Goal: Task Accomplishment & Management: Manage account settings

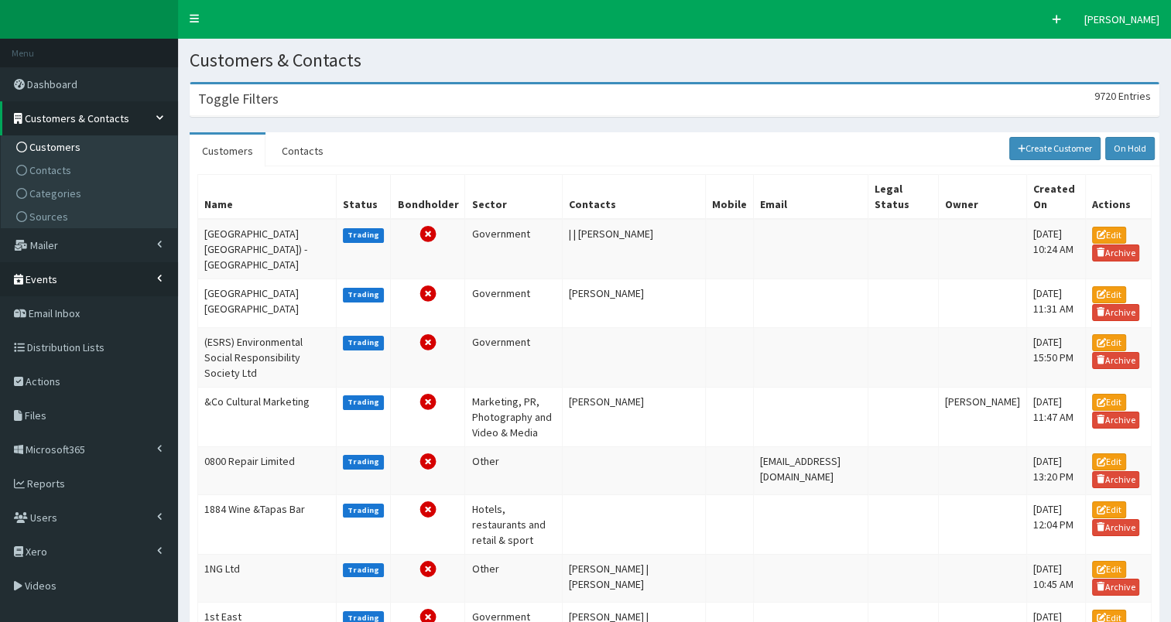
click at [34, 282] on span "Events" at bounding box center [42, 279] width 32 height 14
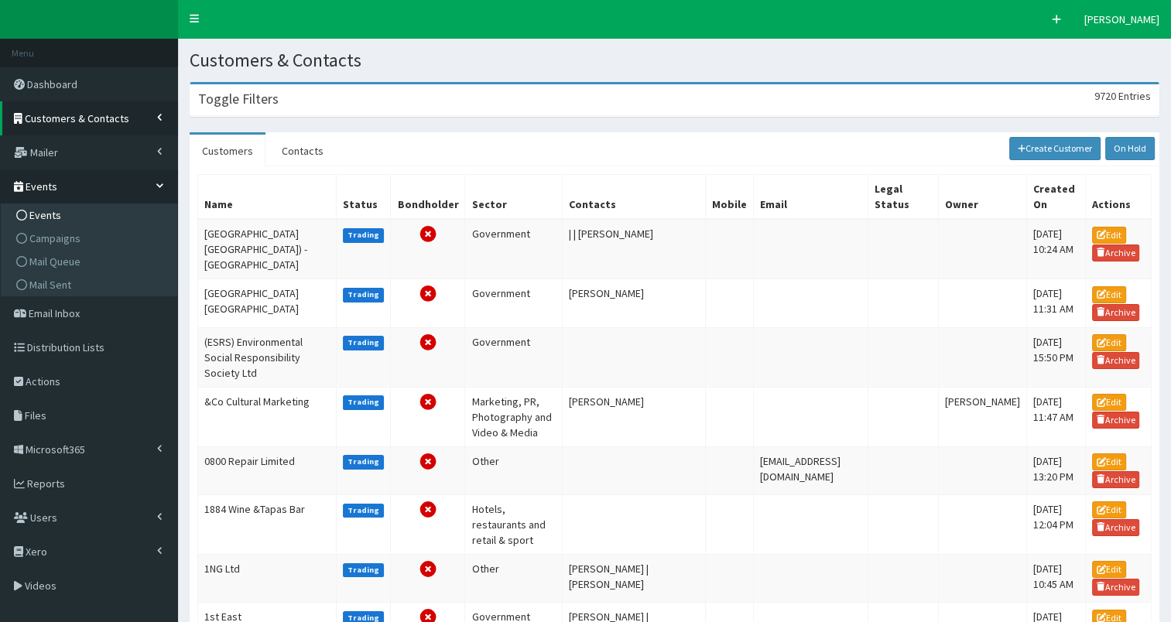
click at [50, 213] on span "Events" at bounding box center [45, 215] width 32 height 14
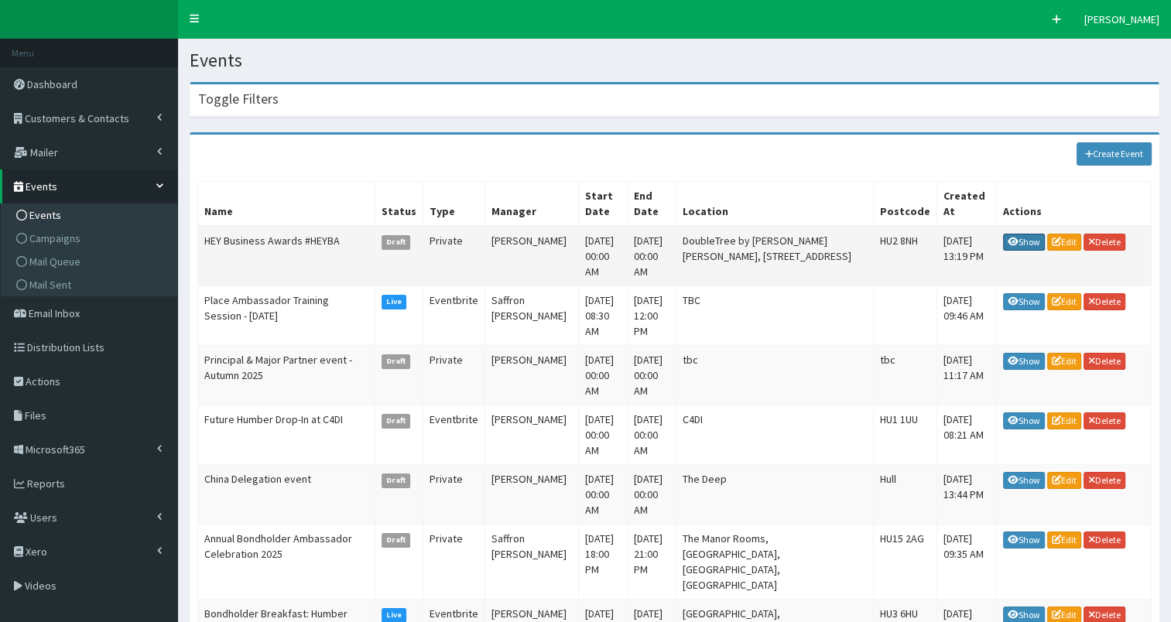
click at [1021, 234] on link "Show" at bounding box center [1024, 242] width 42 height 17
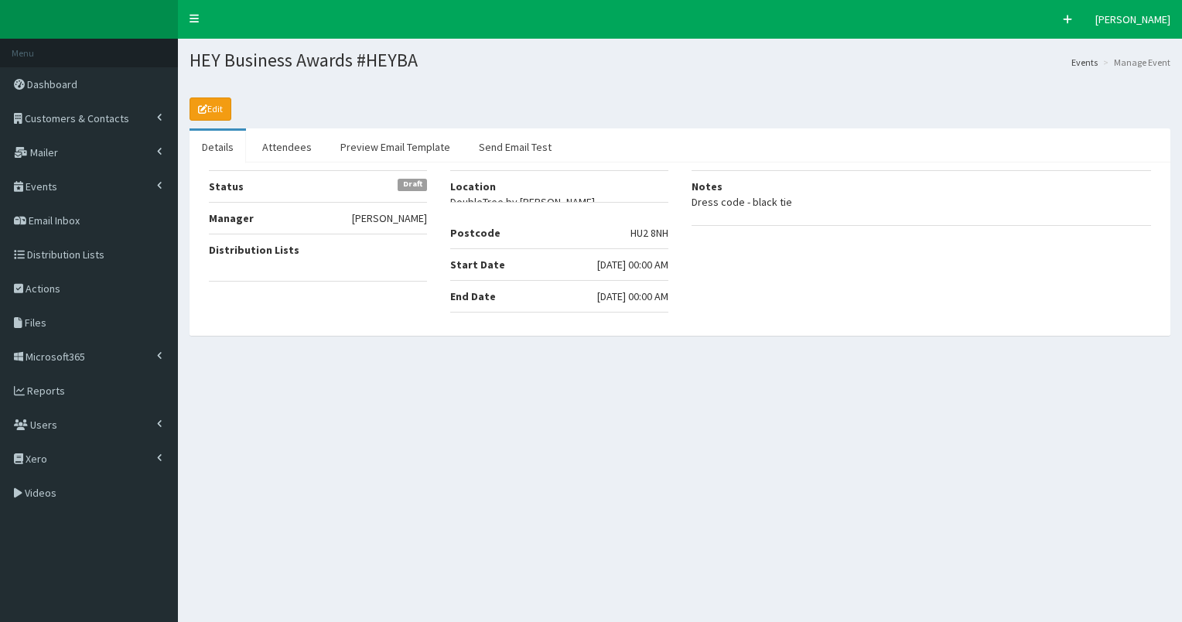
select select "50"
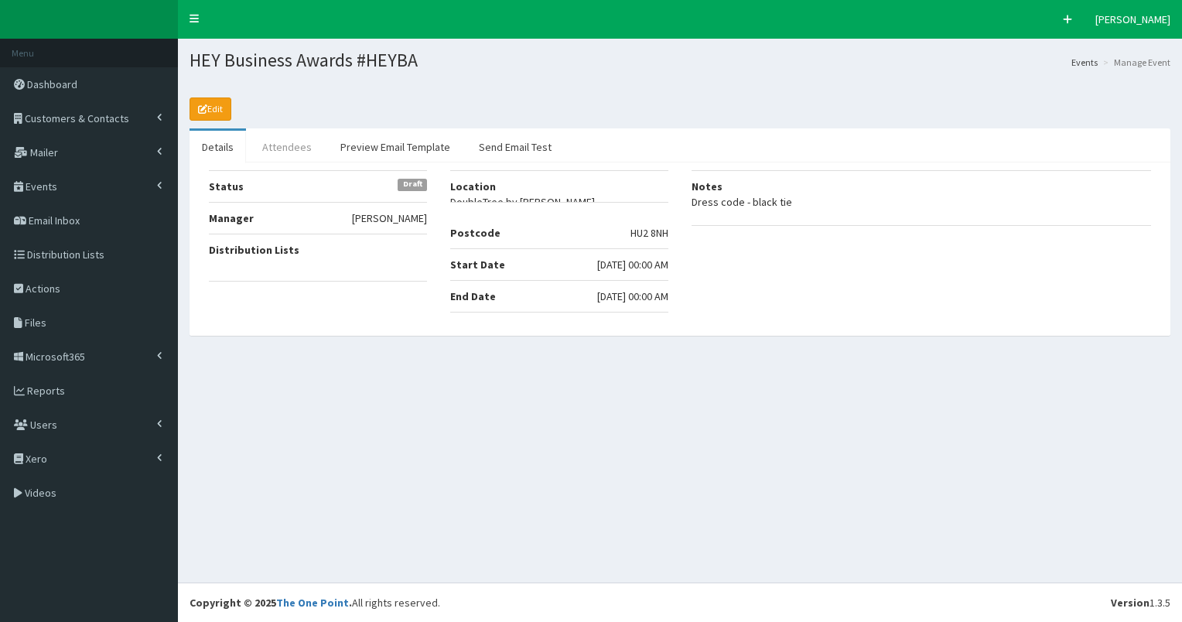
drag, startPoint x: 271, startPoint y: 149, endPoint x: 433, endPoint y: 177, distance: 165.0
click at [272, 149] on link "Attendees" at bounding box center [287, 147] width 74 height 33
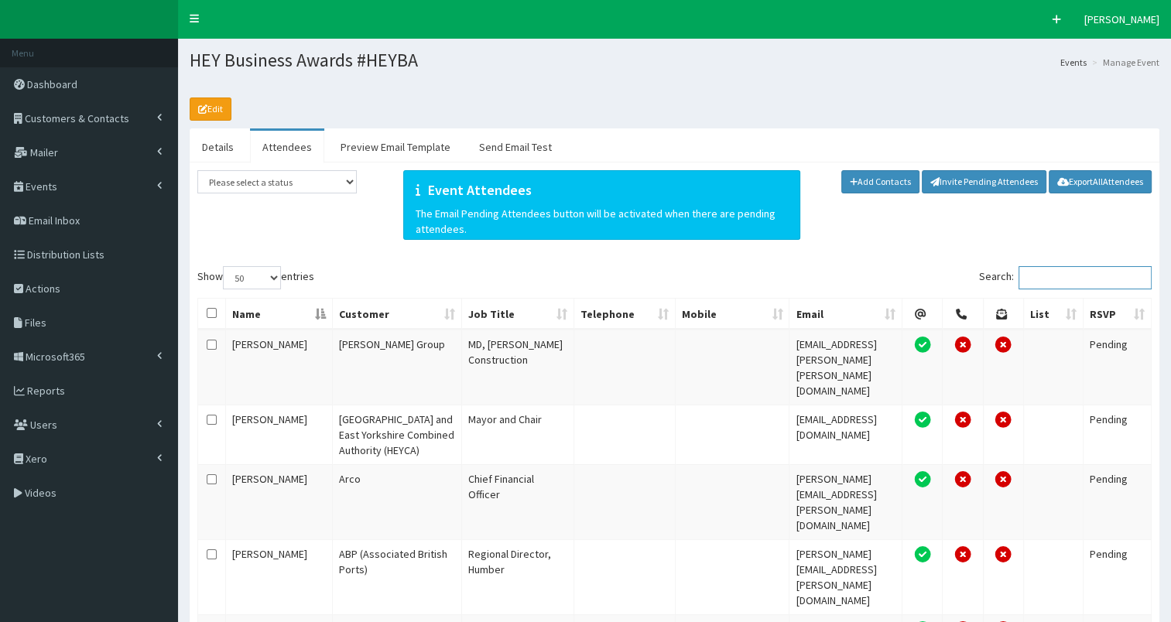
click at [1049, 282] on input "Search:" at bounding box center [1084, 277] width 133 height 23
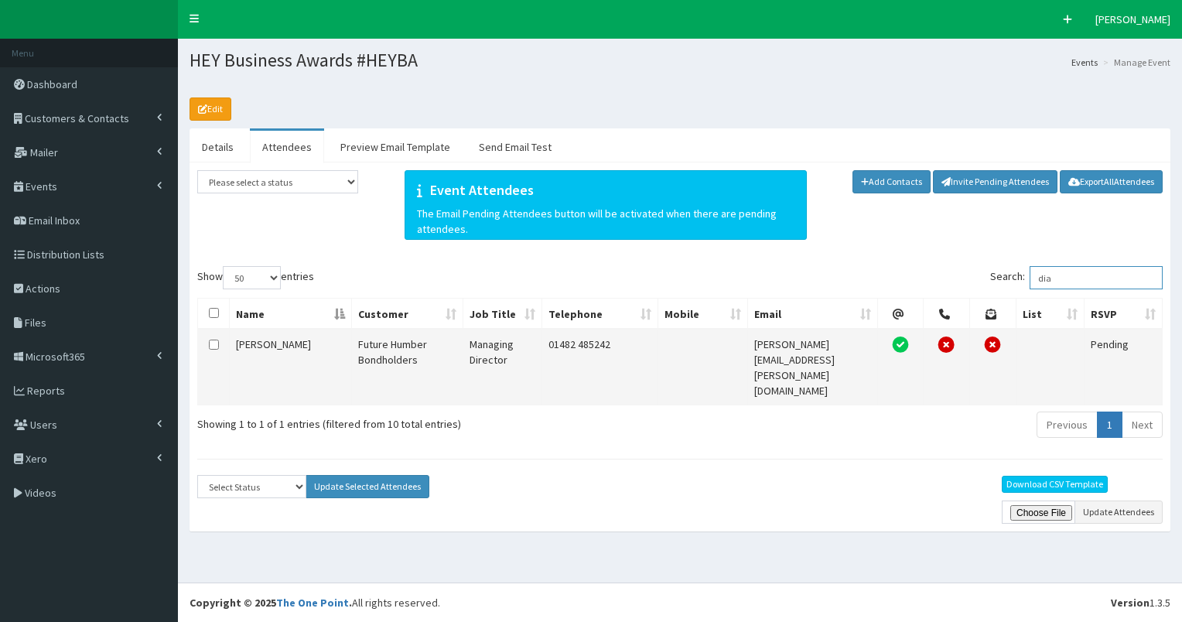
type input "dia"
click at [213, 340] on input "checkbox" at bounding box center [214, 345] width 10 height 10
checkbox input "true"
click at [252, 475] on select "Select Status Apologies Attended Attending Cancelled Declined Did Not Attend In…" at bounding box center [251, 486] width 109 height 23
select select "Attending"
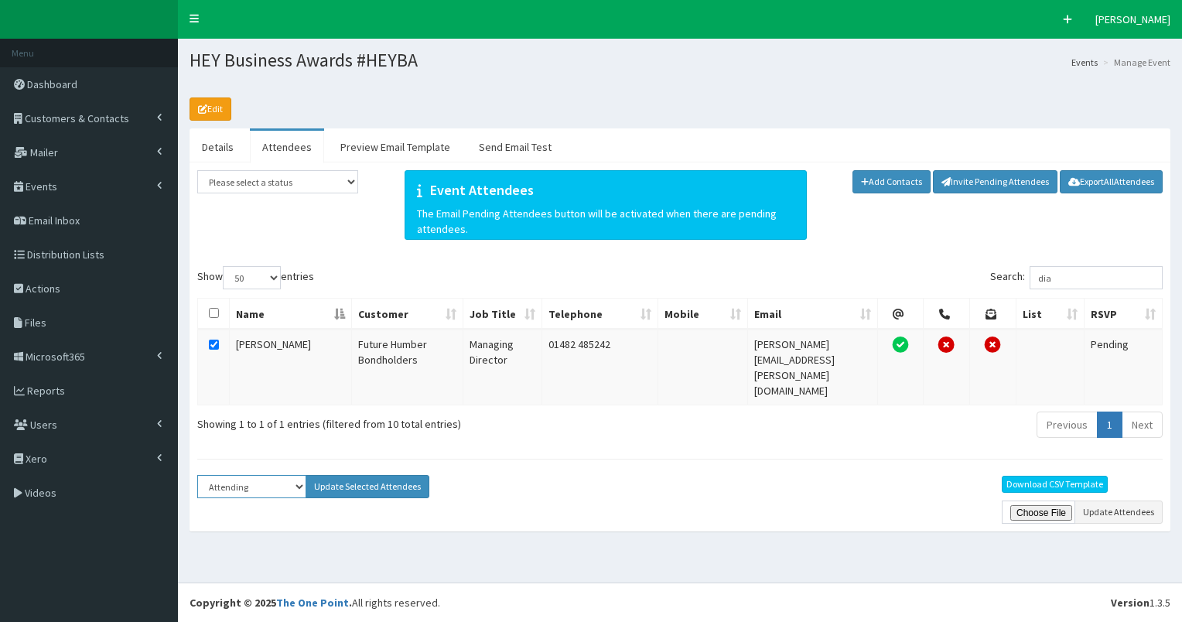
click at [197, 475] on select "Select Status Apologies Attended Attending Cancelled Declined Did Not Attend In…" at bounding box center [251, 486] width 109 height 23
click at [347, 475] on button "Update Selected Attendees" at bounding box center [368, 486] width 124 height 23
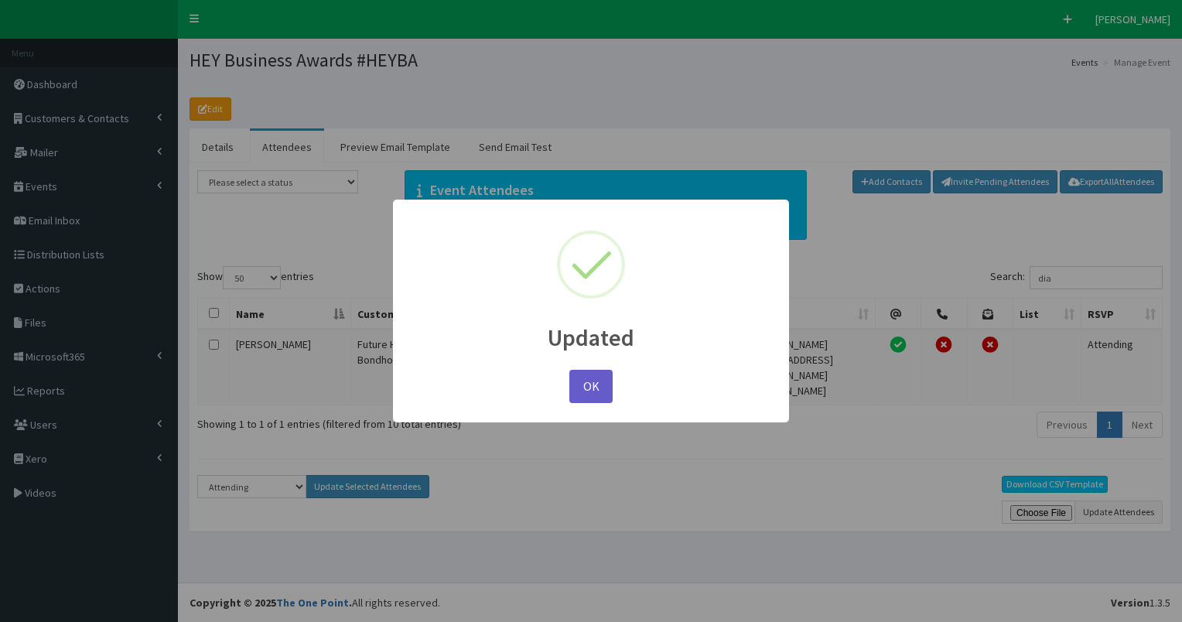
click at [591, 387] on button "OK" at bounding box center [591, 386] width 43 height 33
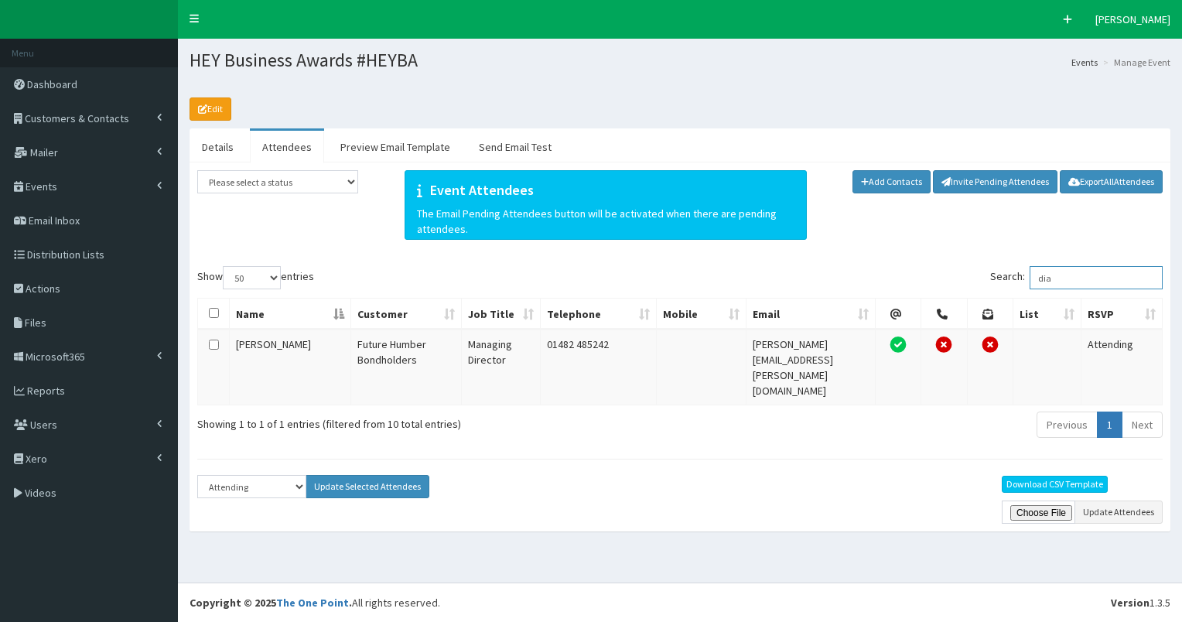
drag, startPoint x: 1046, startPoint y: 279, endPoint x: 1101, endPoint y: 272, distance: 55.4
click at [1101, 272] on input "dia" at bounding box center [1096, 277] width 133 height 23
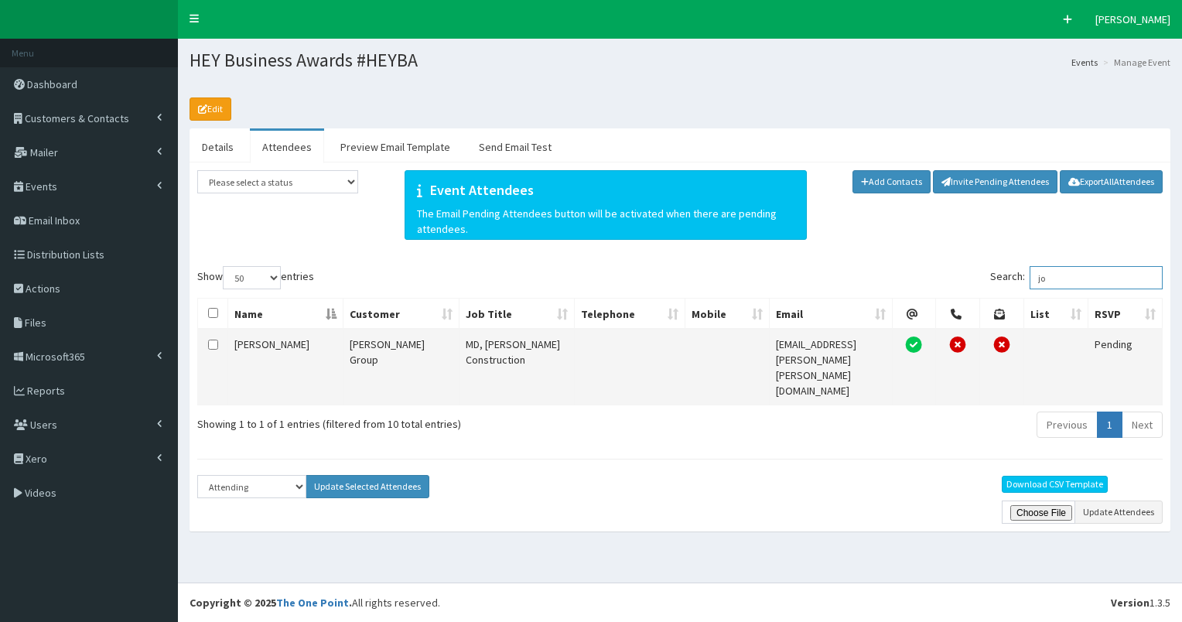
type input "jo"
click at [215, 340] on input "checkbox" at bounding box center [213, 345] width 10 height 10
checkbox input "true"
click at [353, 475] on button "Update Selected Attendees" at bounding box center [368, 486] width 124 height 23
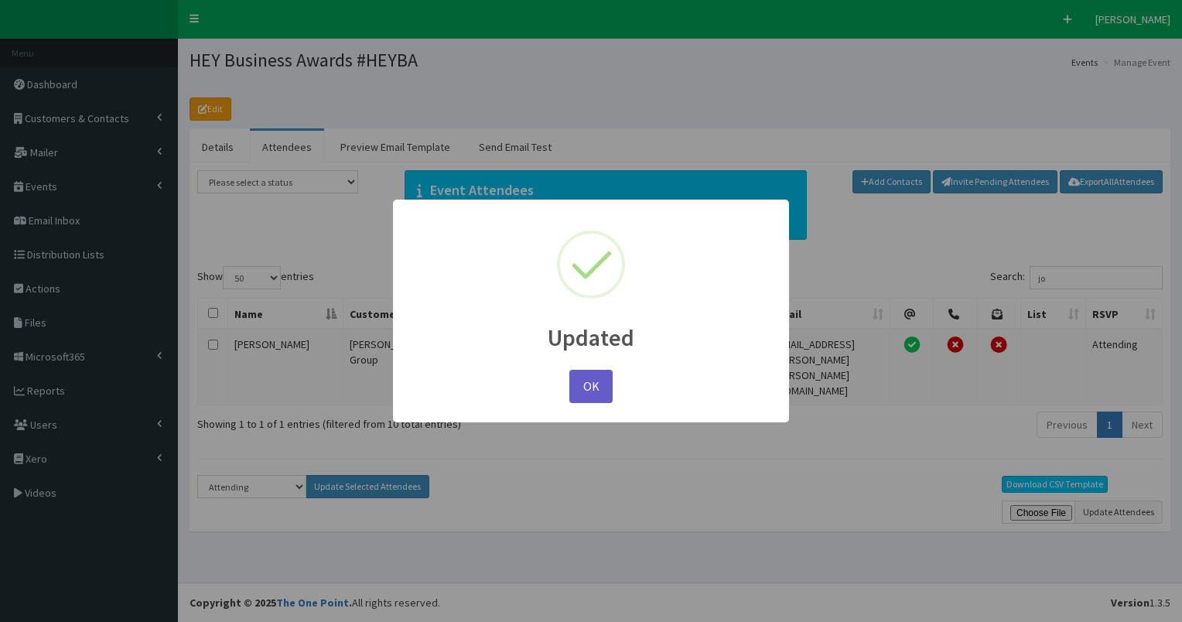
click at [592, 378] on button "OK" at bounding box center [591, 386] width 43 height 33
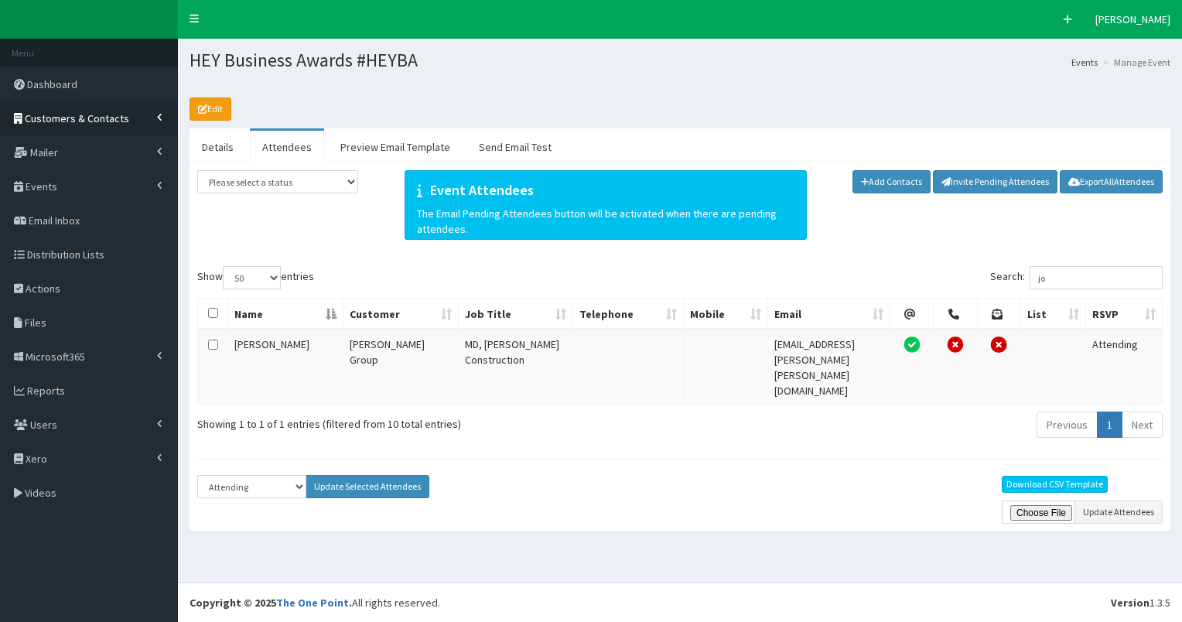
click at [87, 116] on span "Customers & Contacts" at bounding box center [77, 118] width 104 height 14
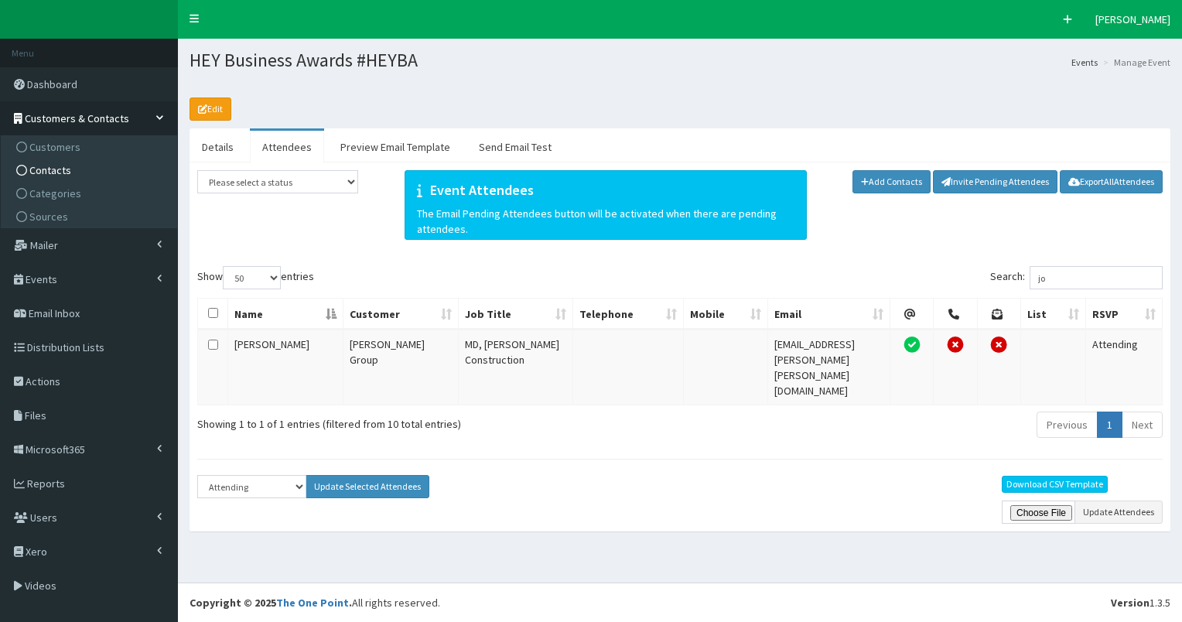
click at [51, 167] on span "Contacts" at bounding box center [50, 170] width 42 height 14
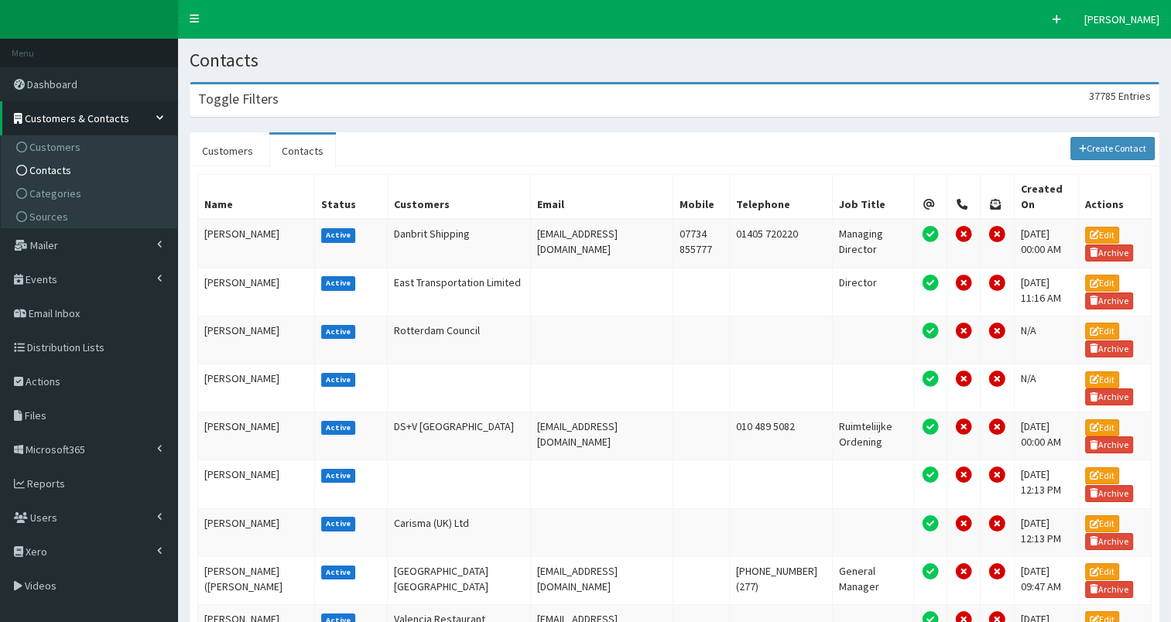
click at [354, 104] on div "Toggle Filters 37785 Entries" at bounding box center [674, 100] width 968 height 32
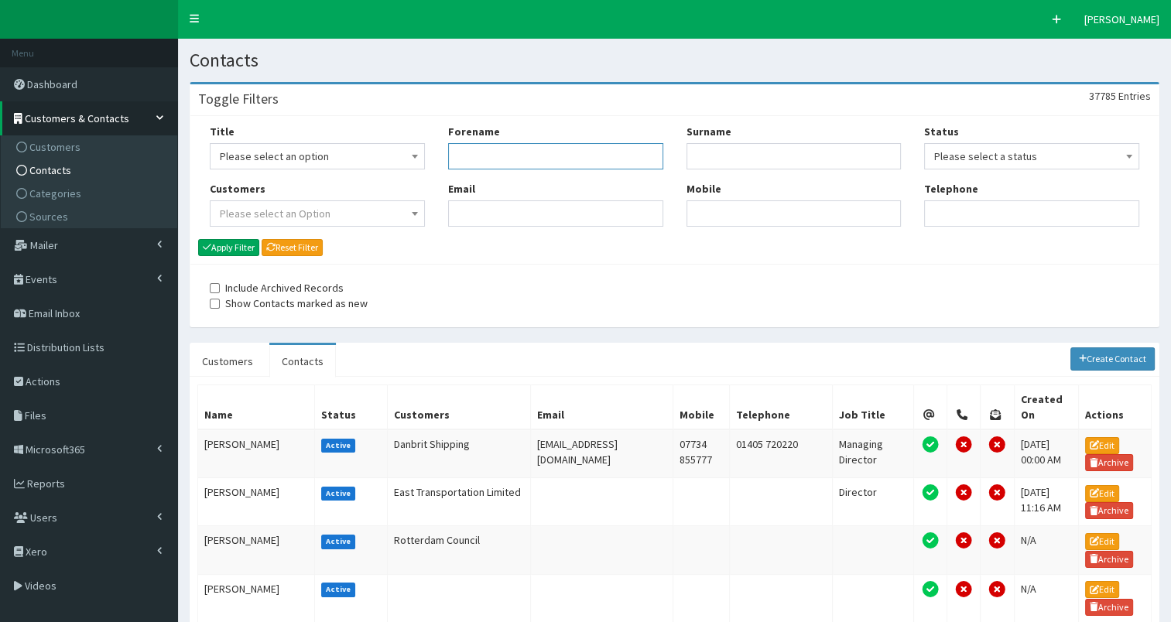
click at [494, 163] on input "Forename" at bounding box center [555, 156] width 215 height 26
type input "emma"
type input "bush"
click at [235, 244] on button "Apply Filter" at bounding box center [228, 247] width 61 height 17
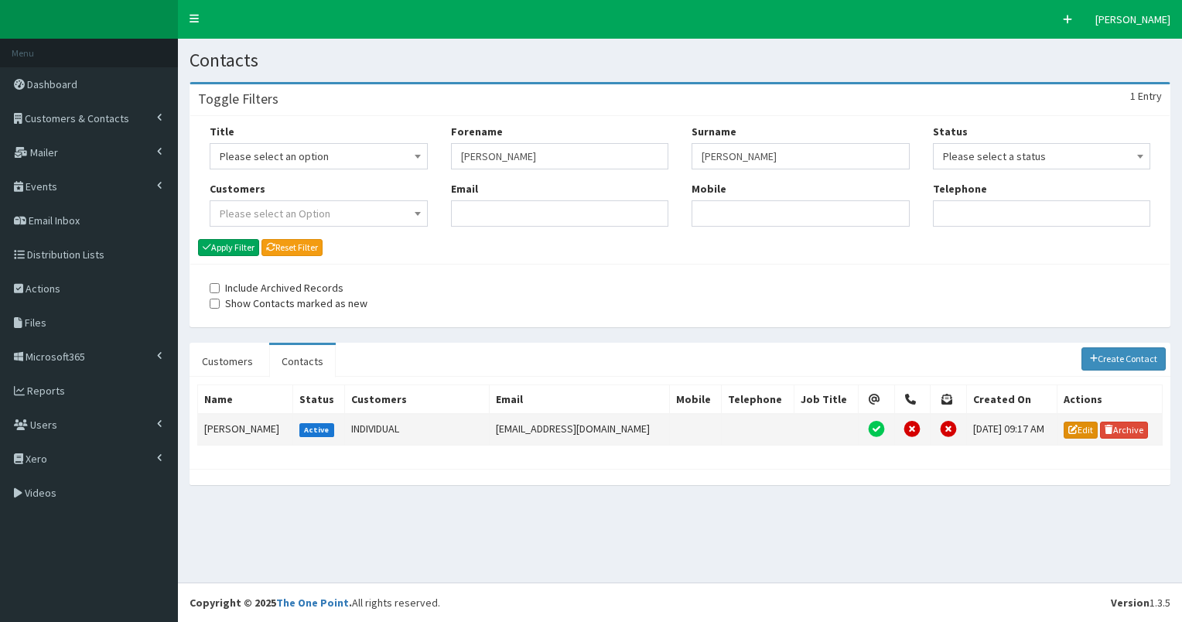
click at [1074, 423] on link "Edit" at bounding box center [1081, 430] width 34 height 17
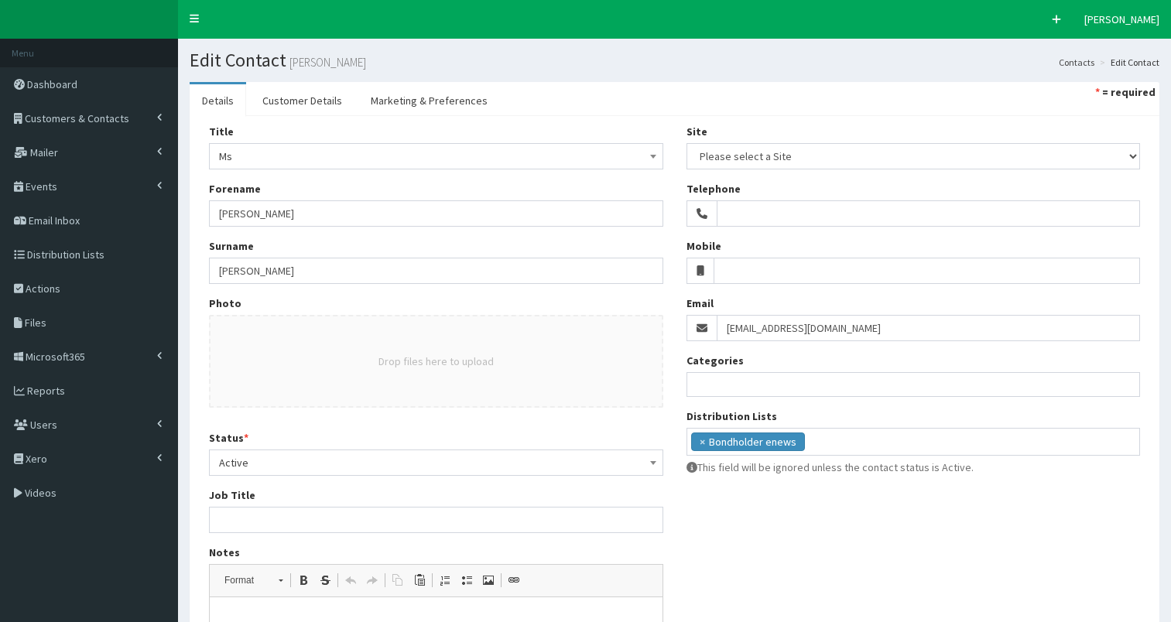
select select
click at [845, 443] on ul "× Bondholder enews" at bounding box center [913, 440] width 453 height 22
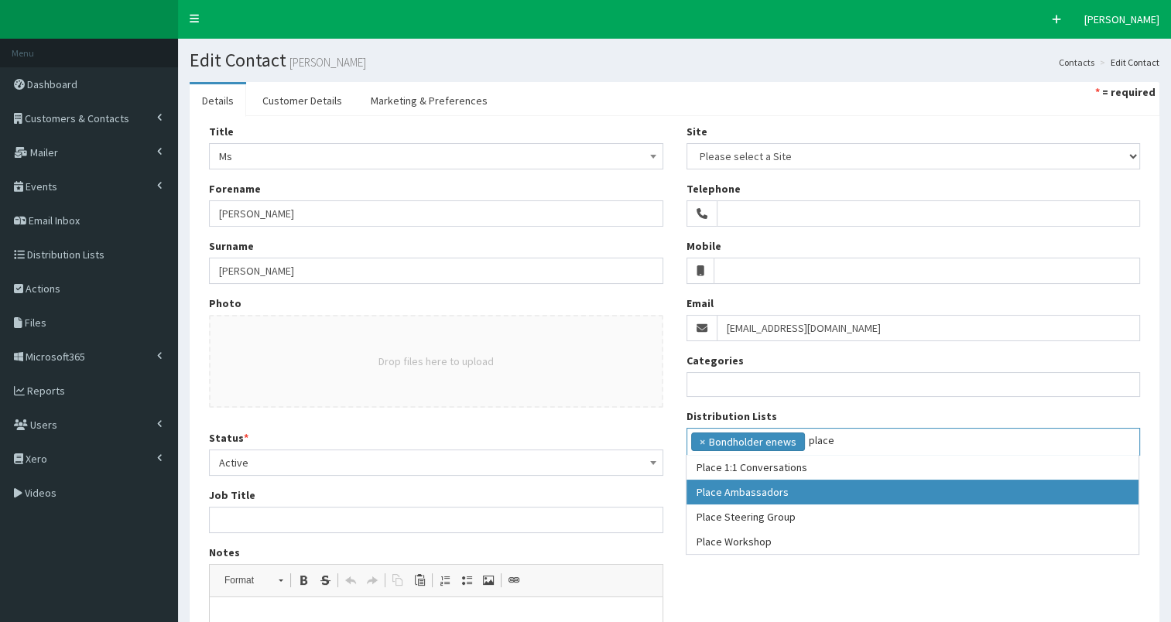
type input "place"
drag, startPoint x: 840, startPoint y: 491, endPoint x: 1015, endPoint y: 420, distance: 188.5
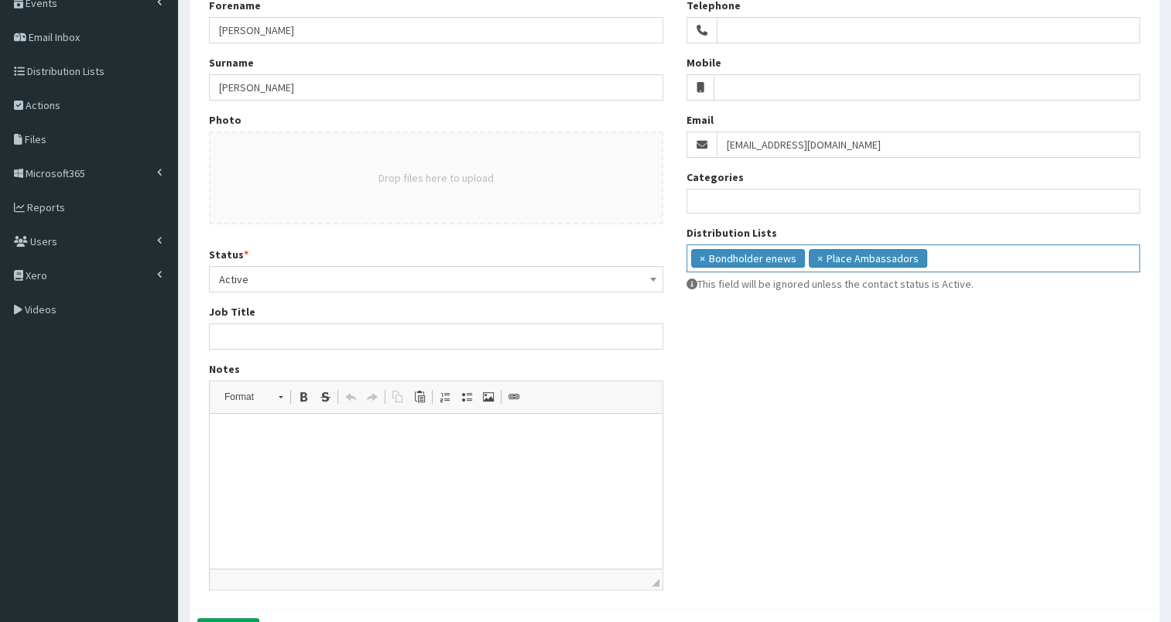
scroll to position [279, 0]
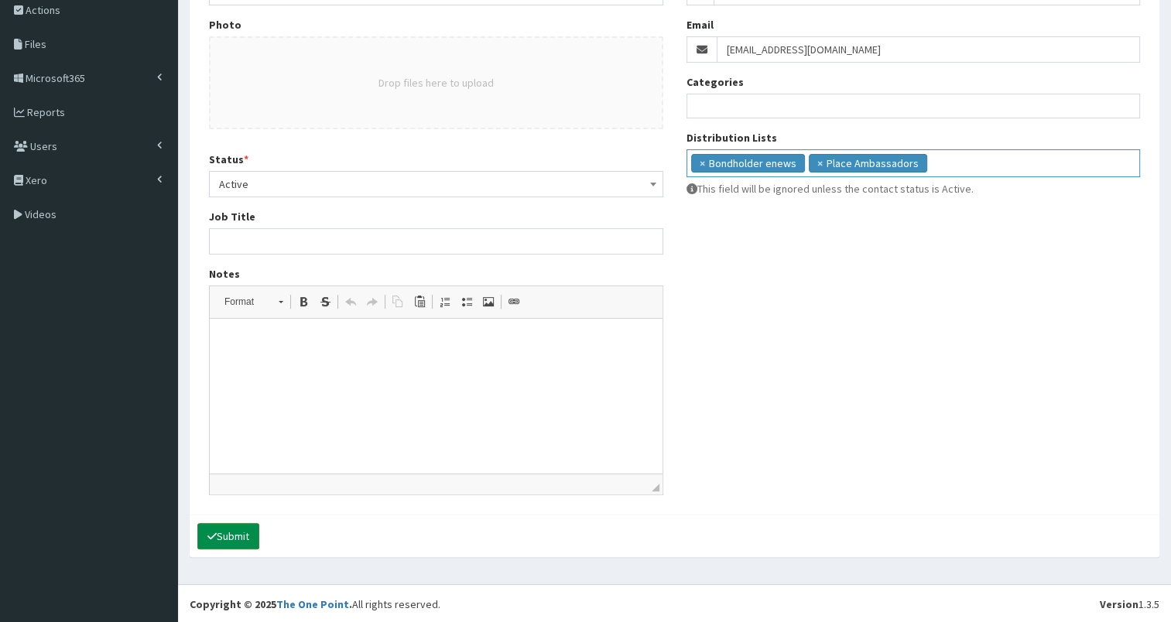
click at [214, 534] on icon "submit" at bounding box center [211, 536] width 9 height 11
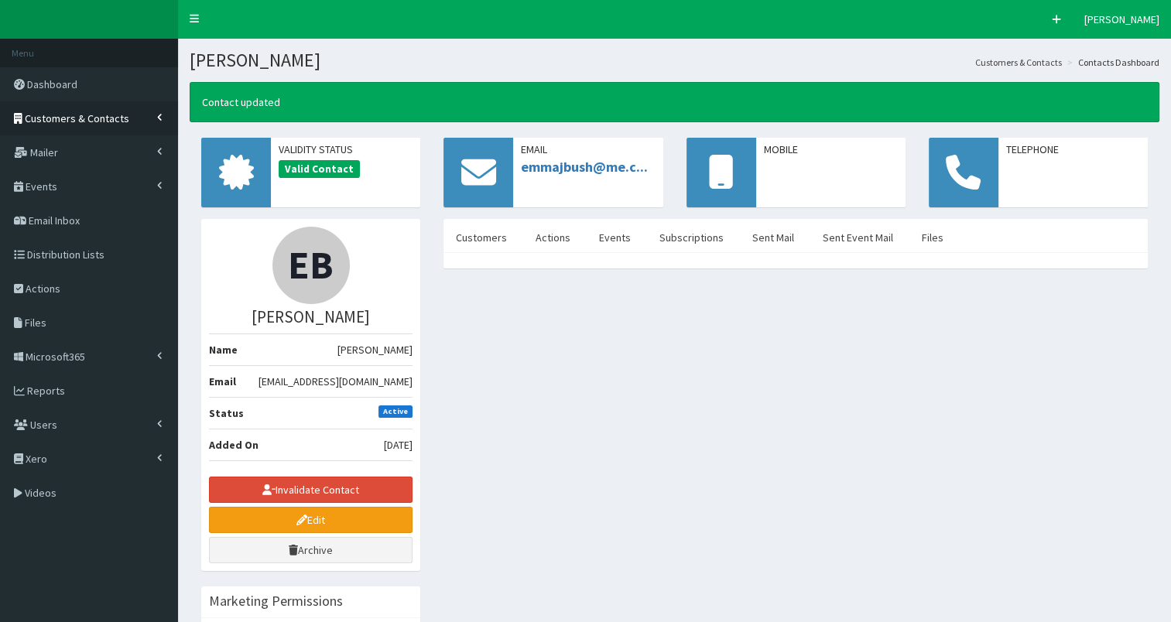
click at [84, 126] on link "Customers & Contacts" at bounding box center [89, 118] width 178 height 34
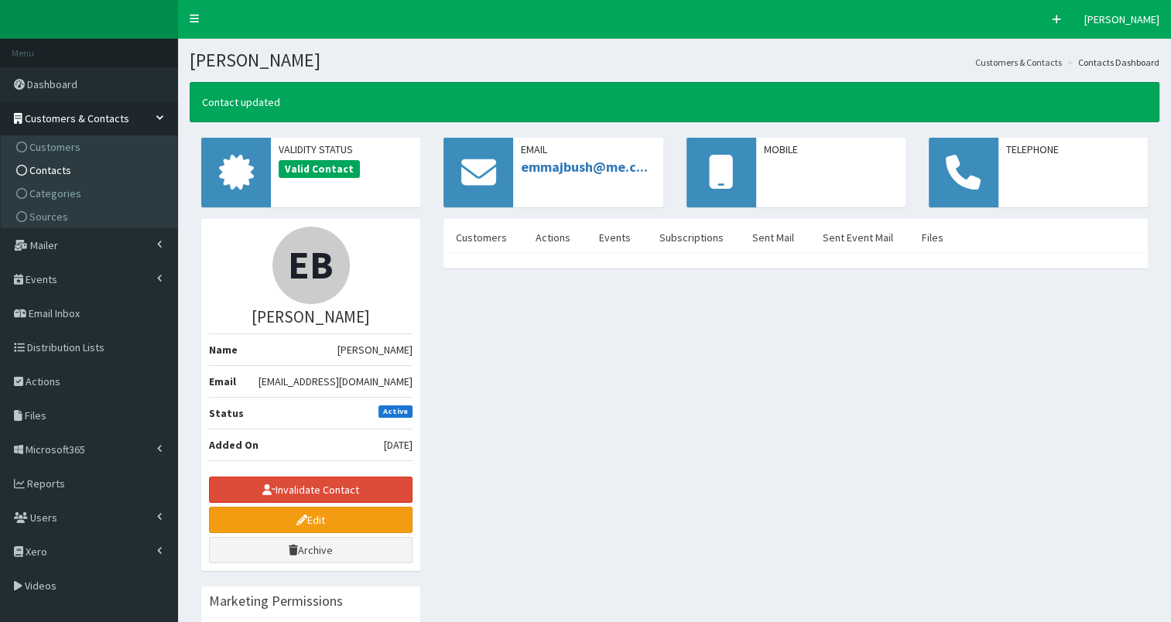
click at [67, 166] on span "Contacts" at bounding box center [50, 170] width 42 height 14
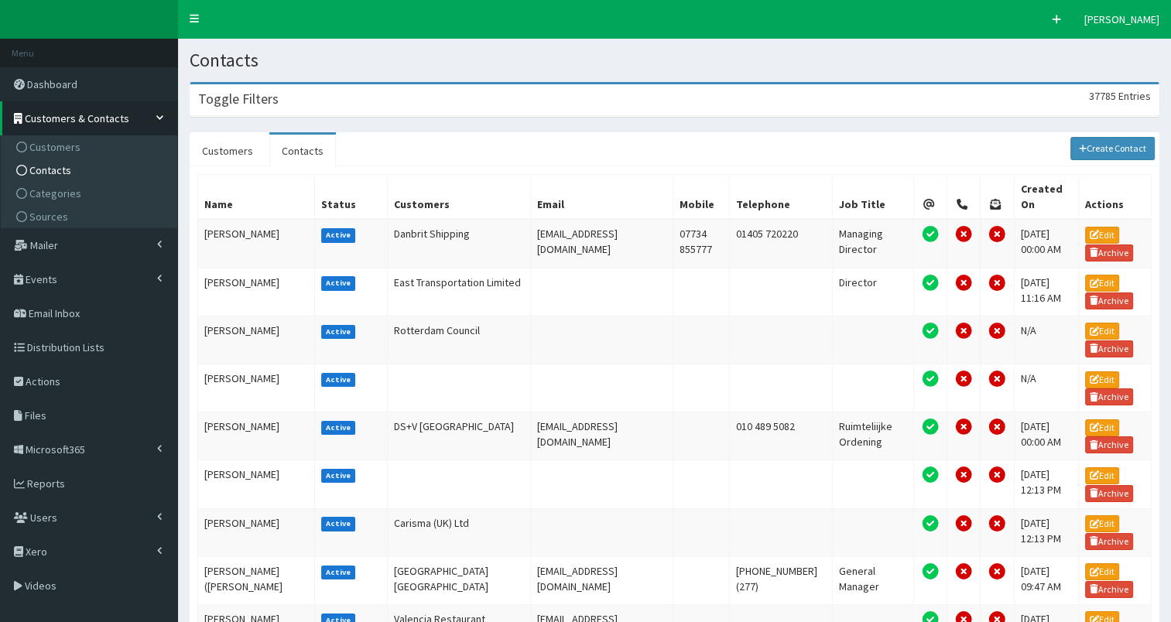
click at [302, 99] on div "Toggle Filters 37785 Entries" at bounding box center [674, 100] width 968 height 32
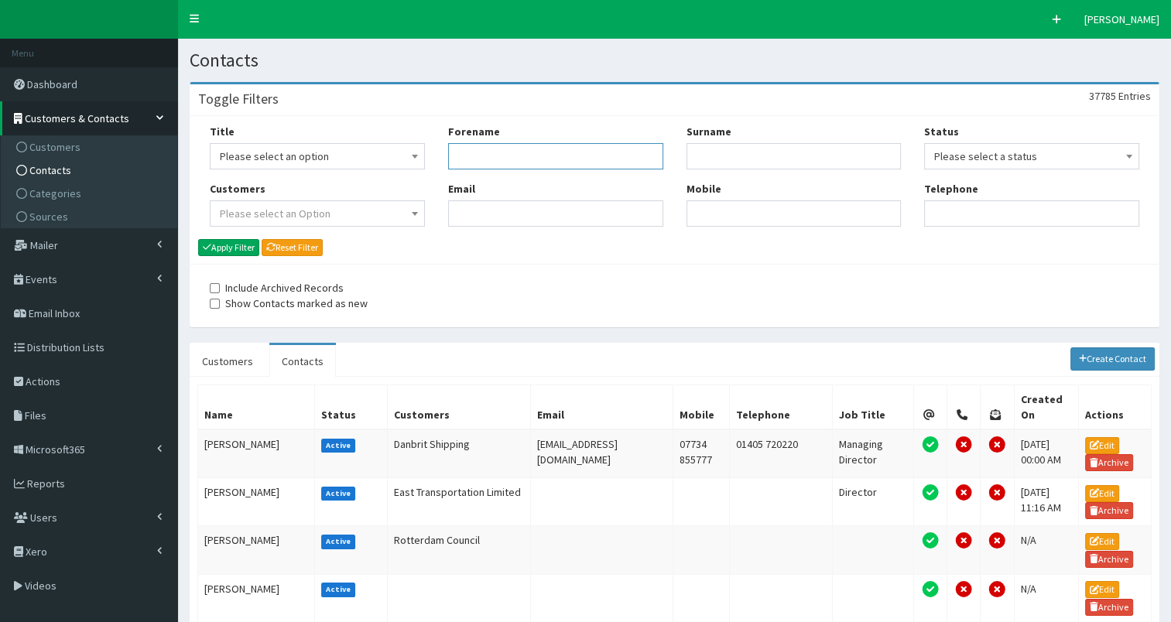
click at [495, 158] on input "Forename" at bounding box center [555, 156] width 215 height 26
type input "lea"
type input "barnes"
click at [225, 245] on button "Apply Filter" at bounding box center [228, 247] width 61 height 17
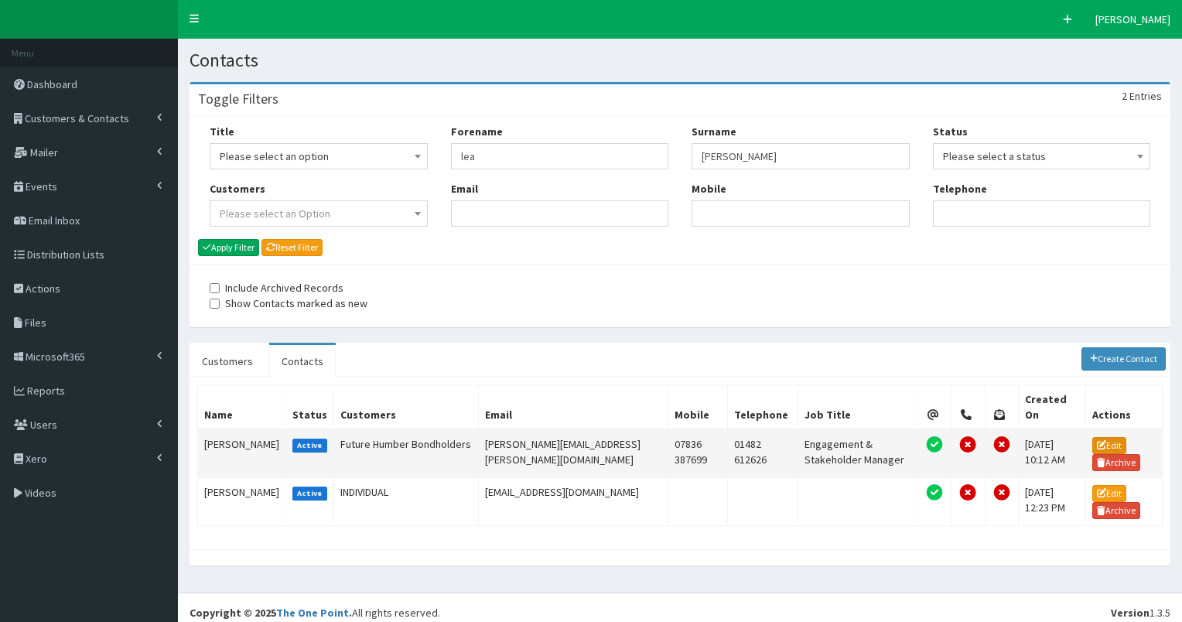
click at [1099, 440] on icon at bounding box center [1101, 444] width 9 height 9
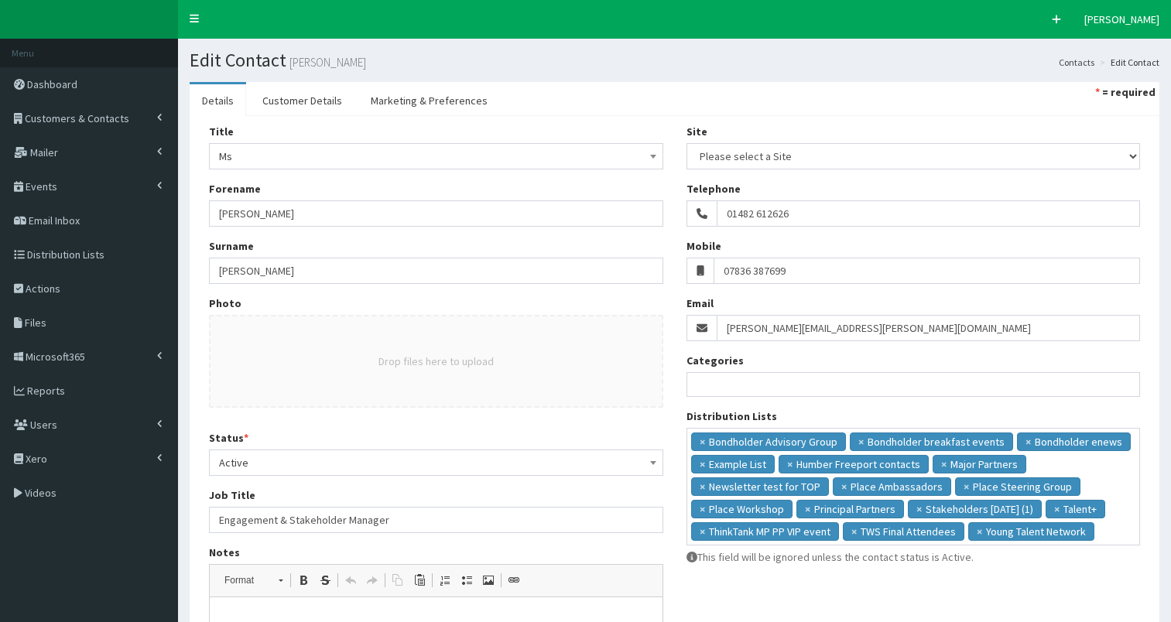
select select
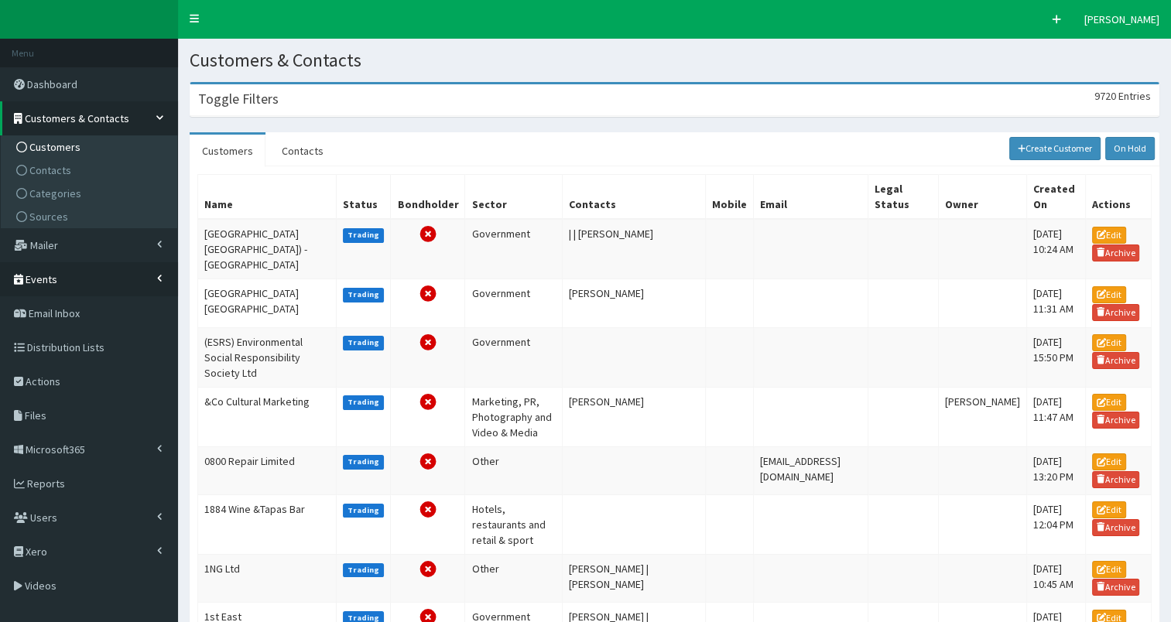
click at [59, 272] on link "Events" at bounding box center [89, 279] width 178 height 34
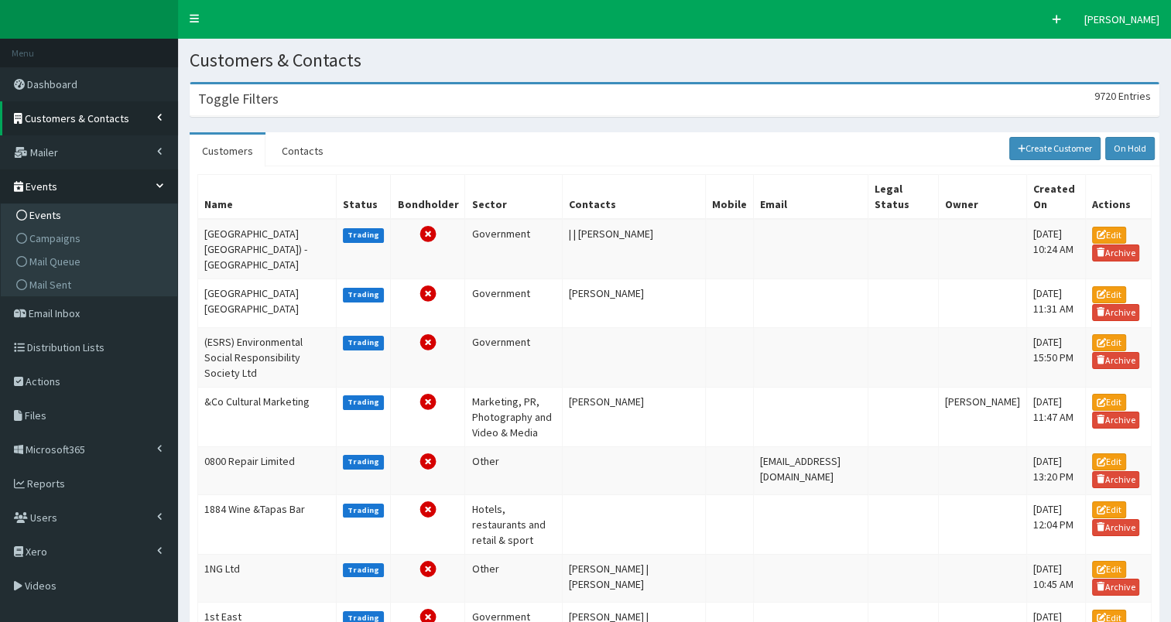
click at [51, 214] on span "Events" at bounding box center [45, 215] width 32 height 14
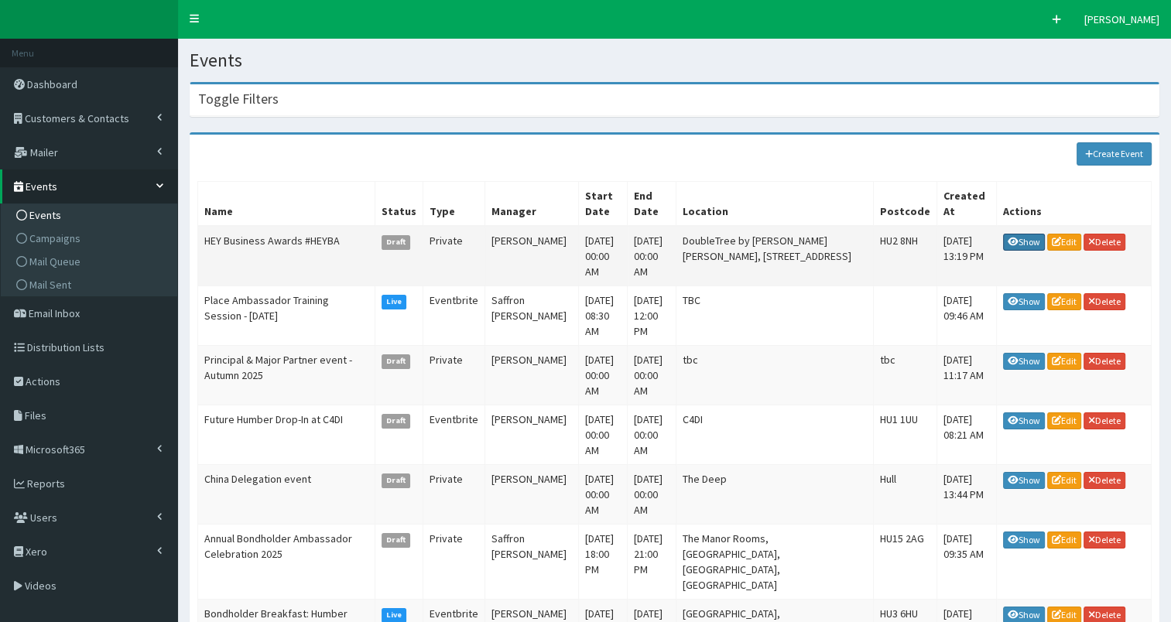
click at [1026, 234] on link "Show" at bounding box center [1024, 242] width 42 height 17
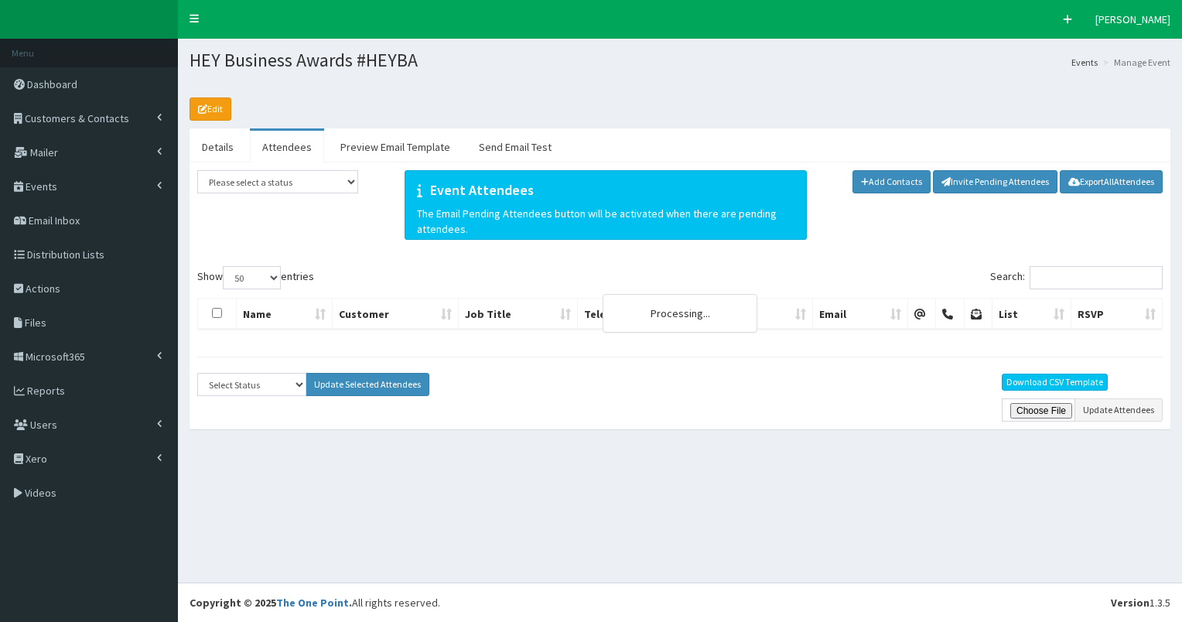
select select "50"
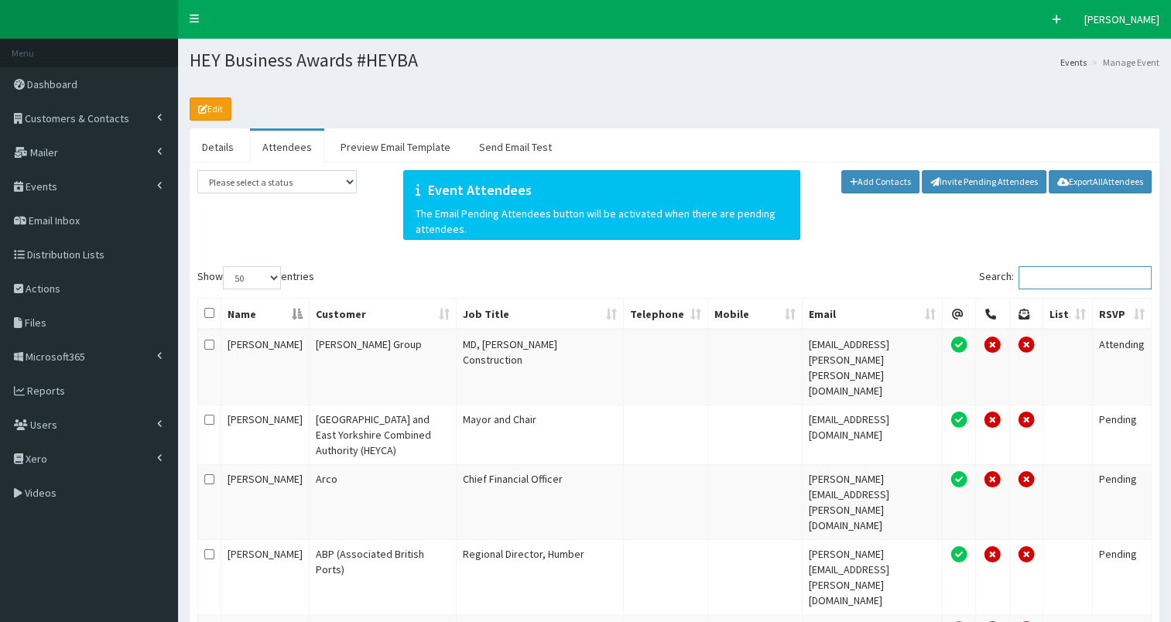
click at [1039, 278] on input "Search:" at bounding box center [1084, 277] width 133 height 23
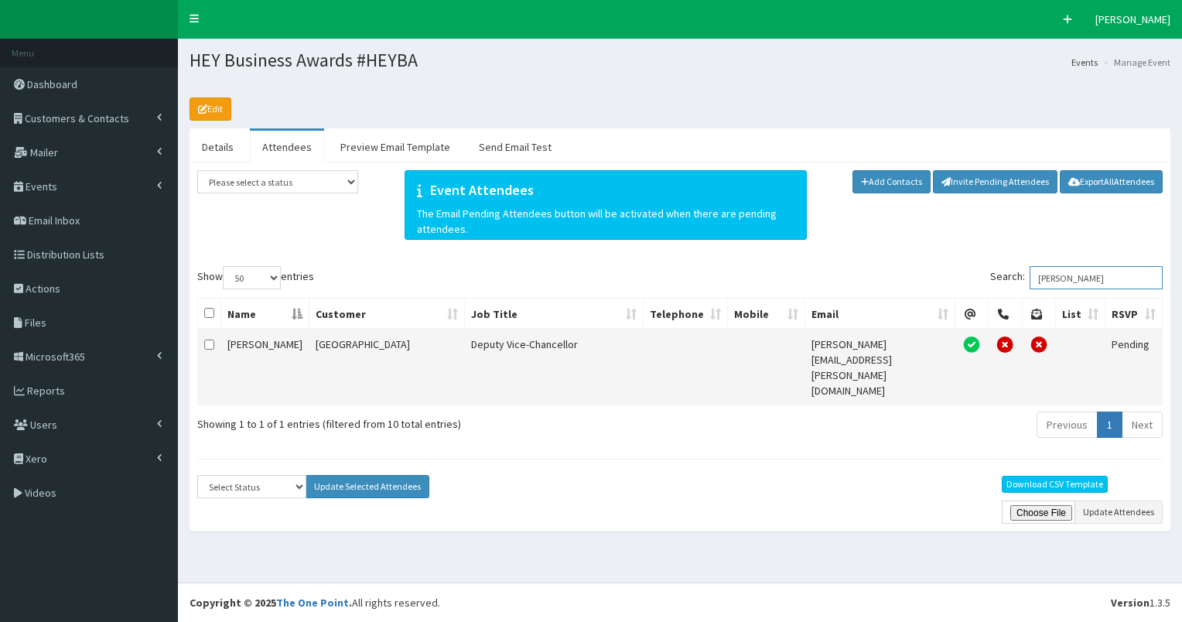
type input "kevin"
click at [210, 344] on input "checkbox" at bounding box center [209, 345] width 10 height 10
checkbox input "true"
click at [241, 475] on select "Select Status Apologies Attended Attending Cancelled Declined Did Not Attend In…" at bounding box center [251, 486] width 109 height 23
select select "Attending"
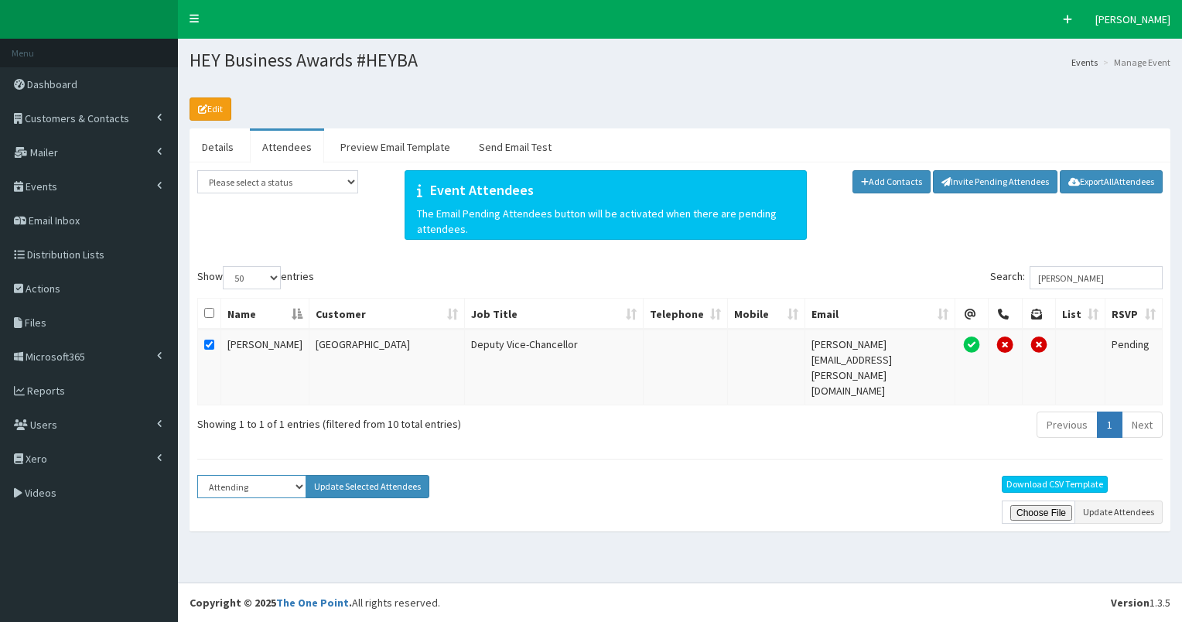
click at [197, 475] on select "Select Status Apologies Attended Attending Cancelled Declined Did Not Attend In…" at bounding box center [251, 486] width 109 height 23
click at [381, 475] on button "Update Selected Attendees" at bounding box center [368, 486] width 124 height 23
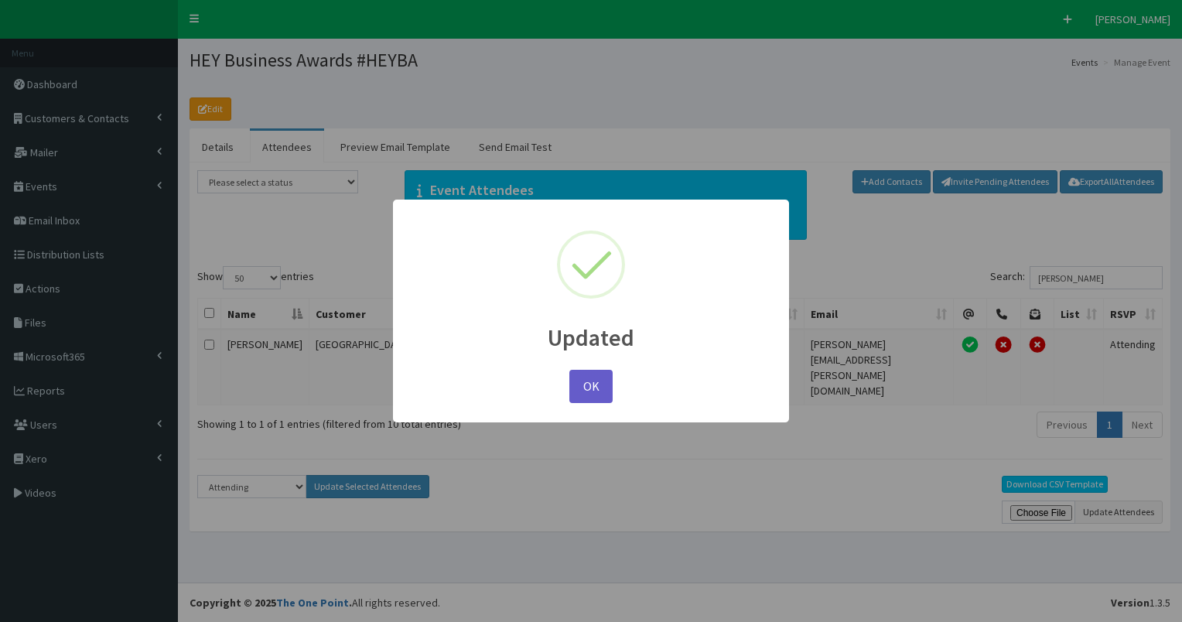
click at [594, 384] on button "OK" at bounding box center [591, 386] width 43 height 33
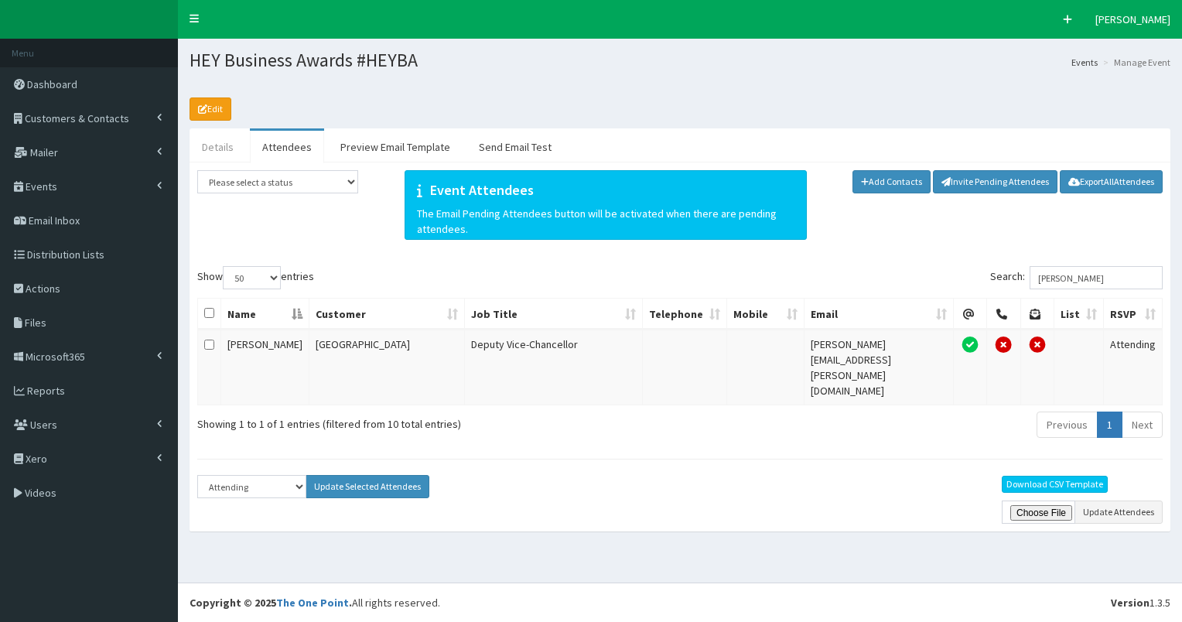
click at [203, 151] on link "Details" at bounding box center [218, 147] width 56 height 33
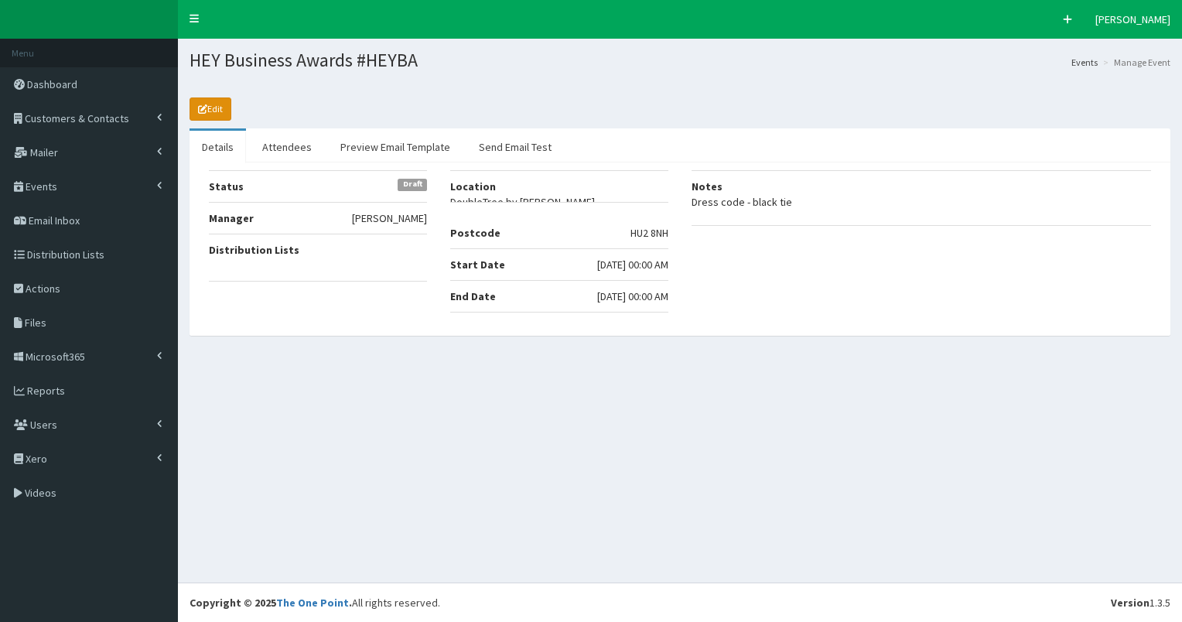
click at [209, 116] on link "Edit" at bounding box center [211, 109] width 42 height 23
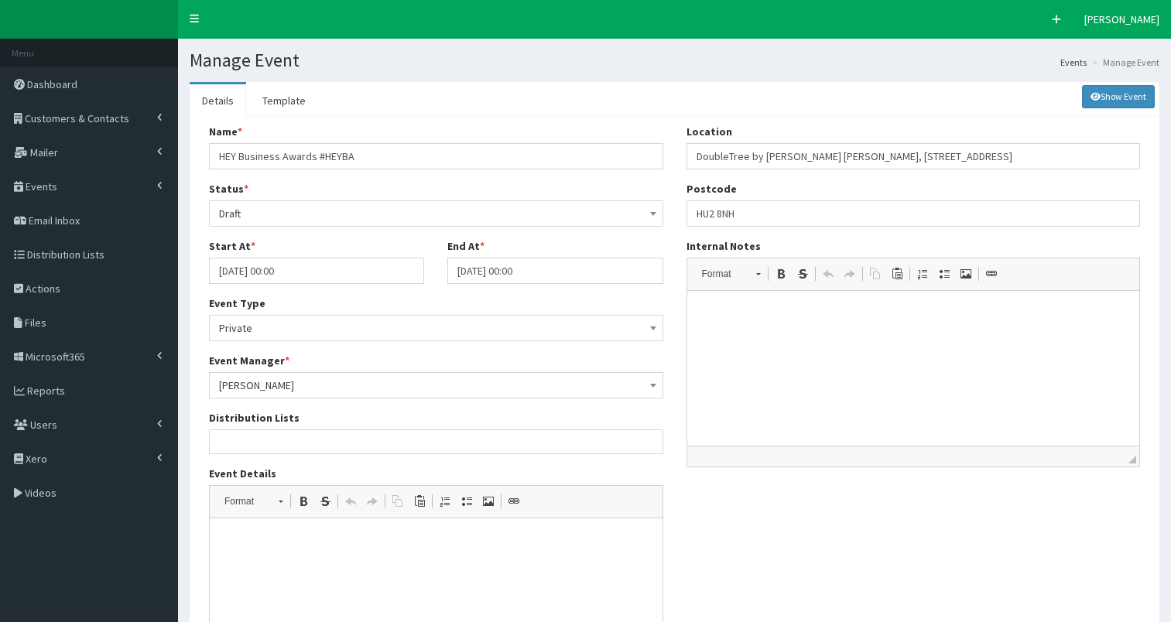
select select
click at [817, 317] on p "Dress code - black tie" at bounding box center [913, 314] width 422 height 16
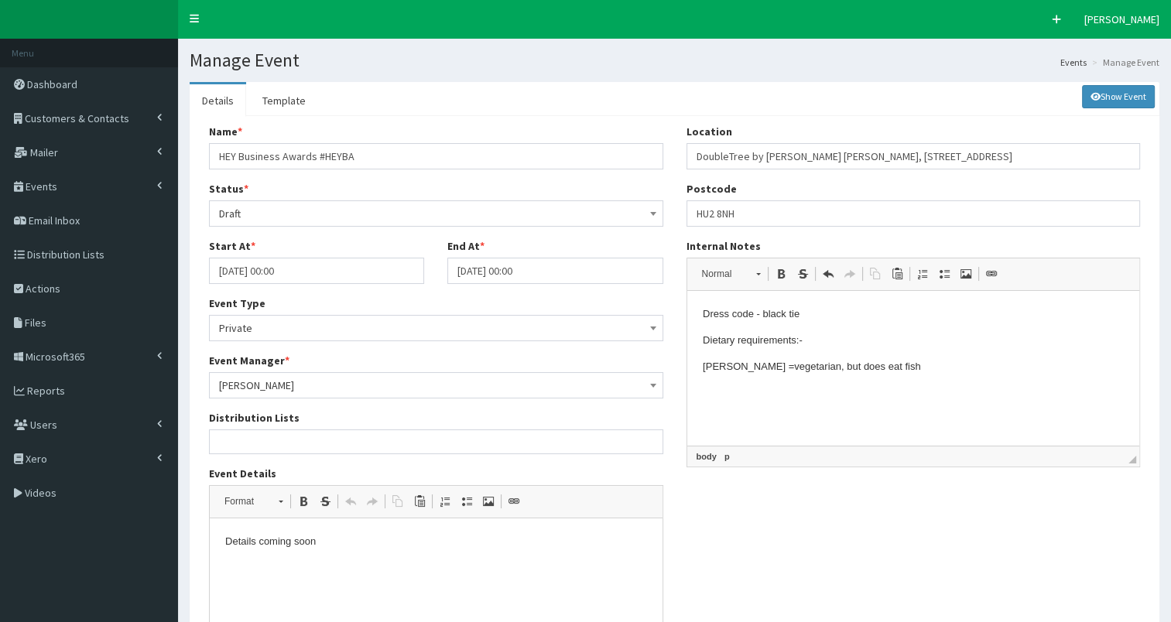
click at [730, 367] on p "[PERSON_NAME] = vegetarian, but does eat fish" at bounding box center [913, 367] width 422 height 16
click at [907, 367] on p "[PERSON_NAME] errigan = vegetarian, but does eat fish" at bounding box center [913, 367] width 422 height 16
click at [719, 419] on p "[PERSON_NAME] = severe seafood allergy" at bounding box center [913, 419] width 422 height 16
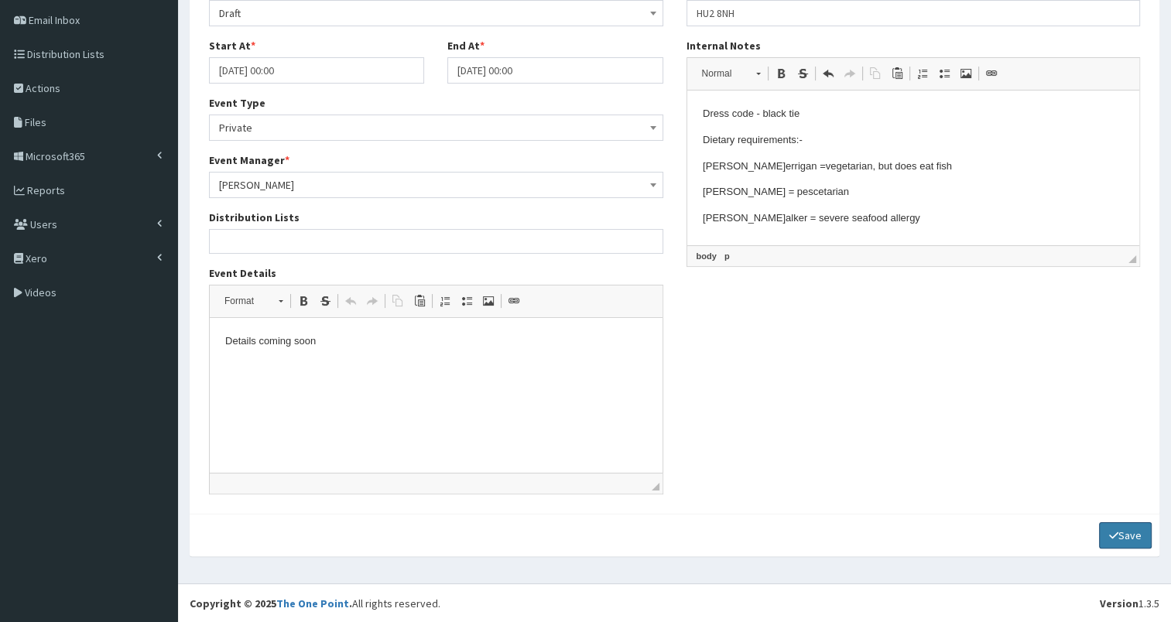
click at [1132, 535] on button "Save" at bounding box center [1125, 535] width 53 height 26
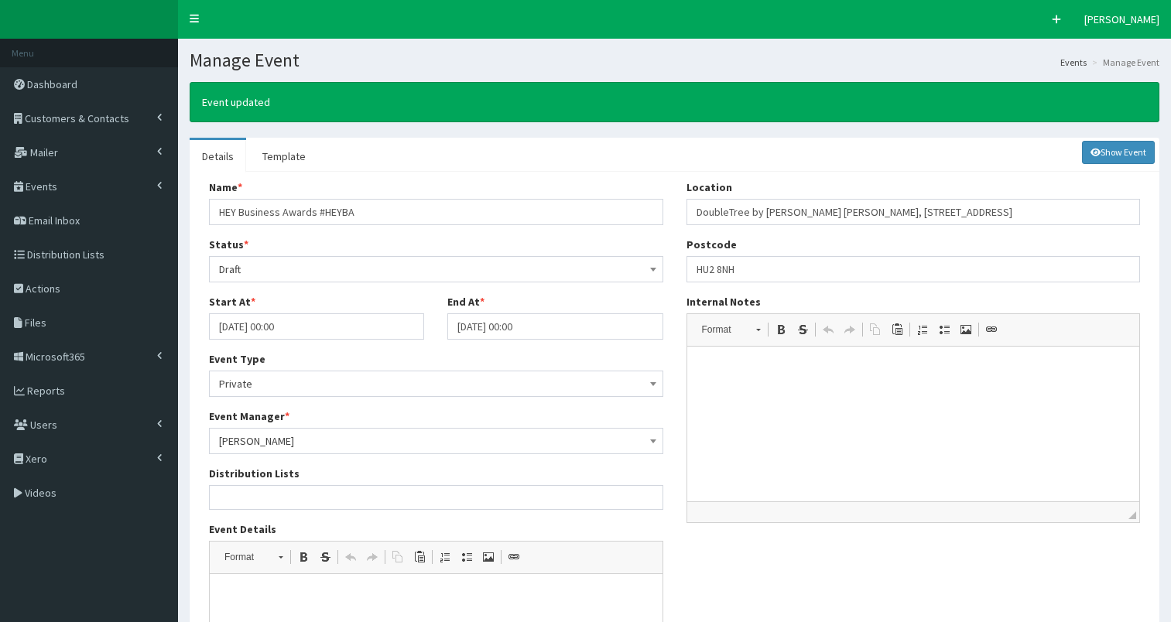
select select
